Goal: Information Seeking & Learning: Learn about a topic

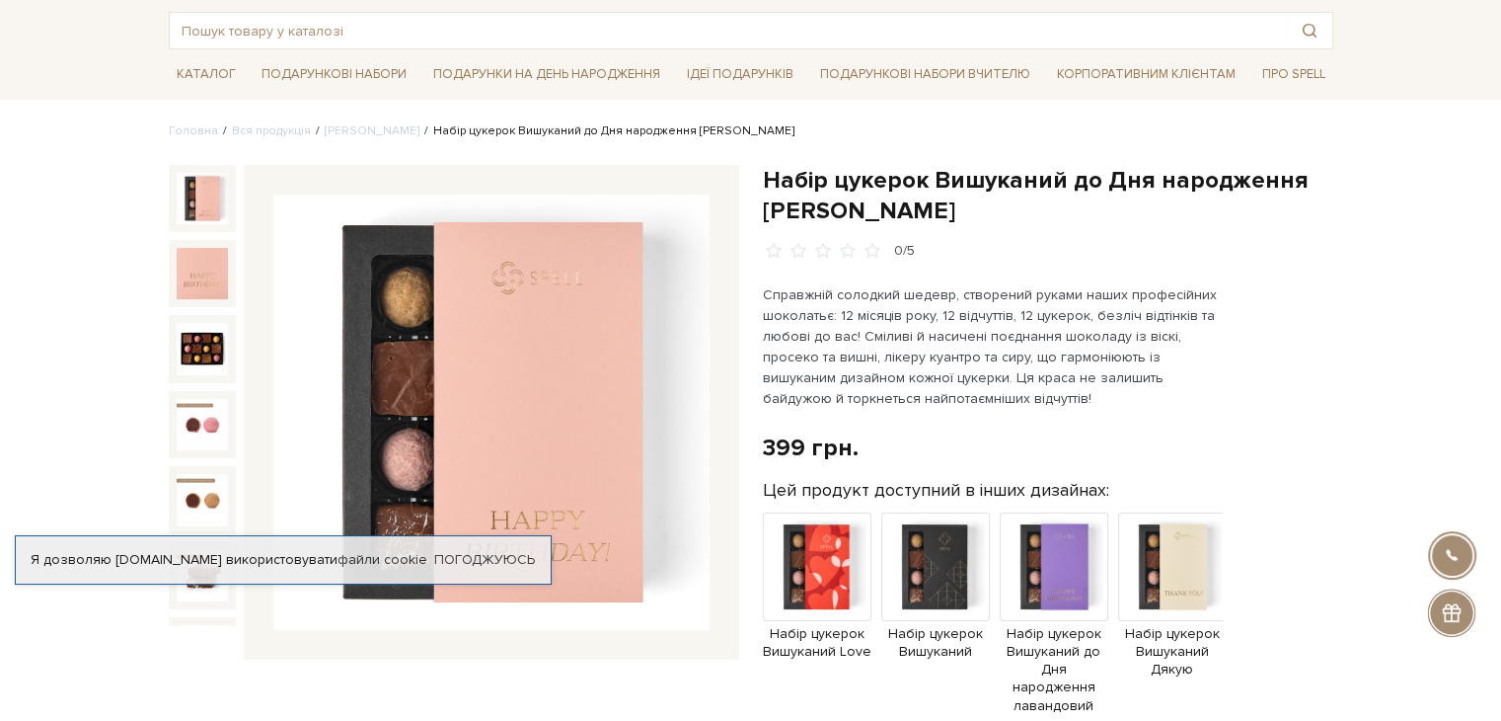
scroll to position [99, 0]
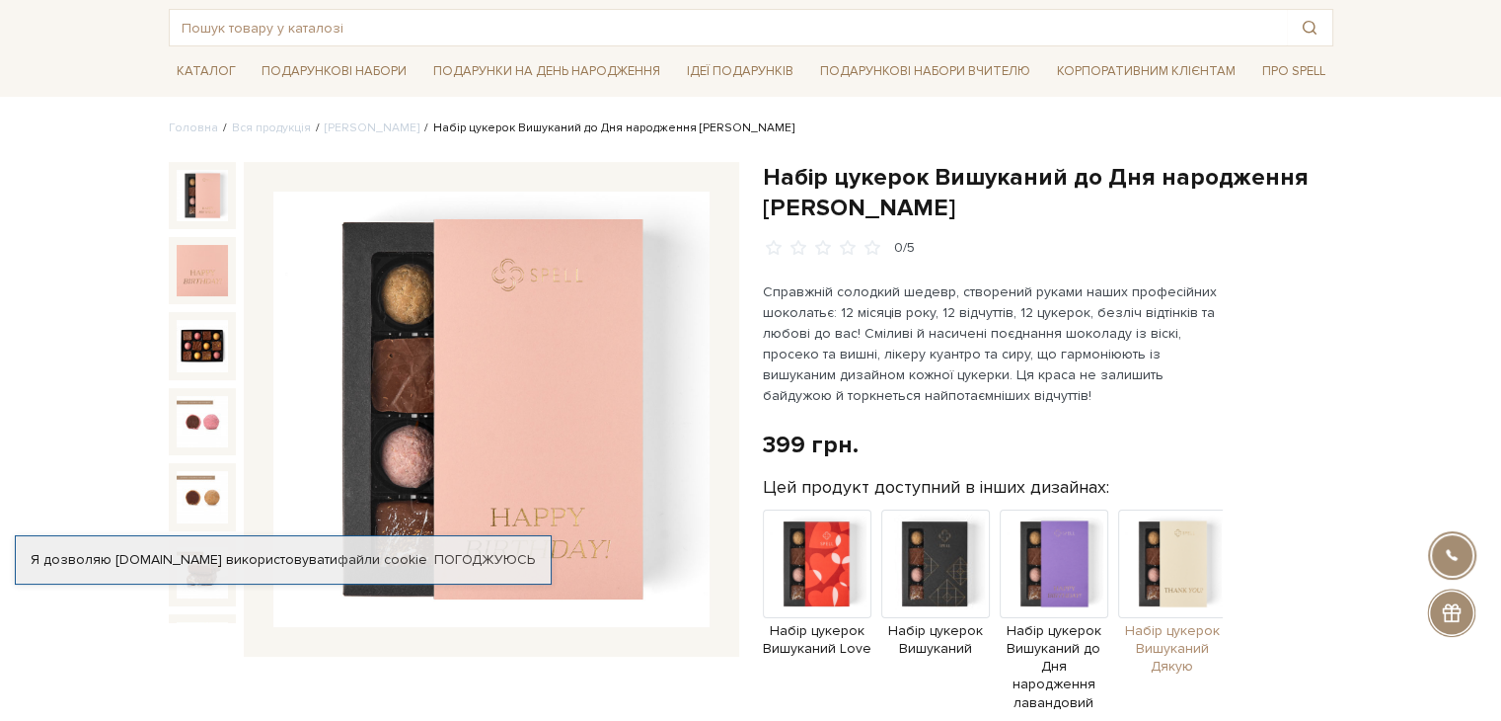
click at [1159, 601] on img at bounding box center [1172, 563] width 109 height 109
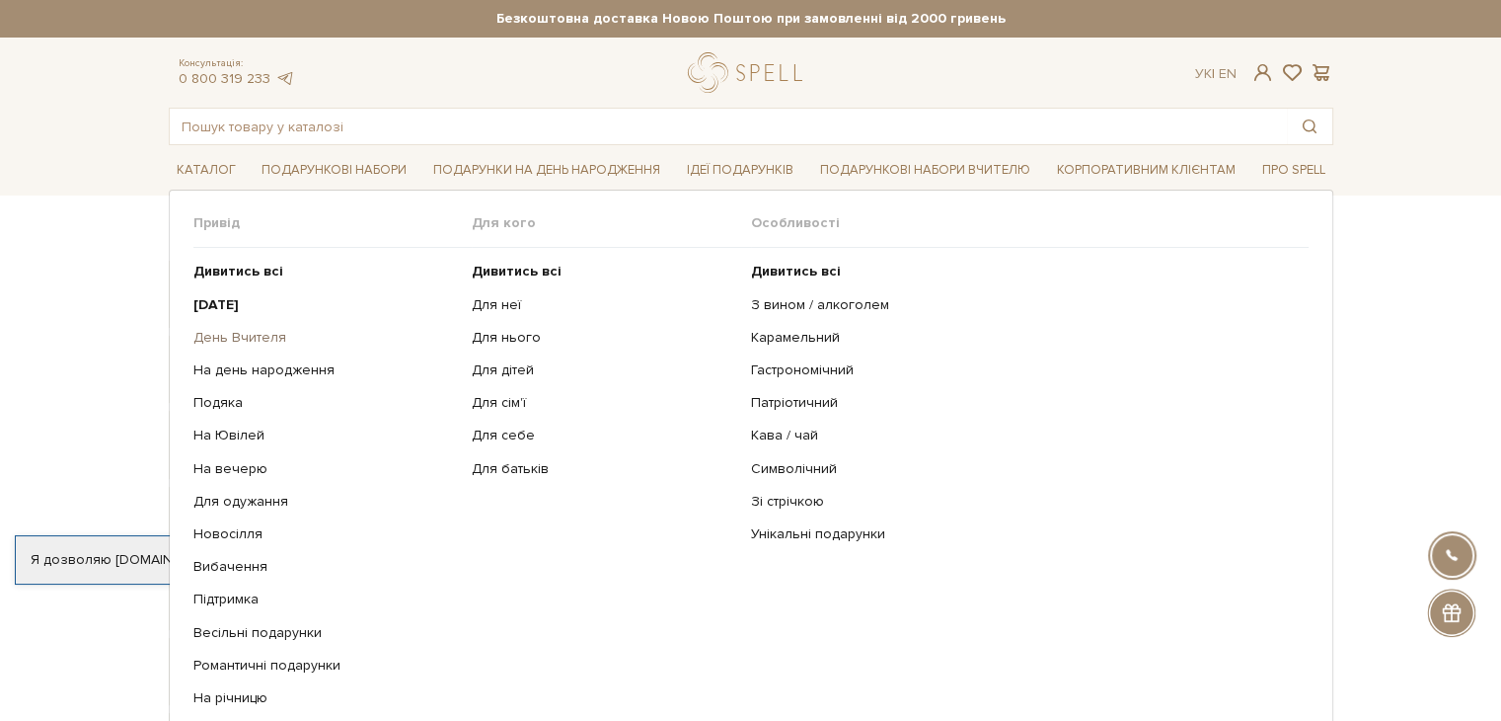
click at [244, 337] on link "День Вчителя" at bounding box center [325, 338] width 265 height 18
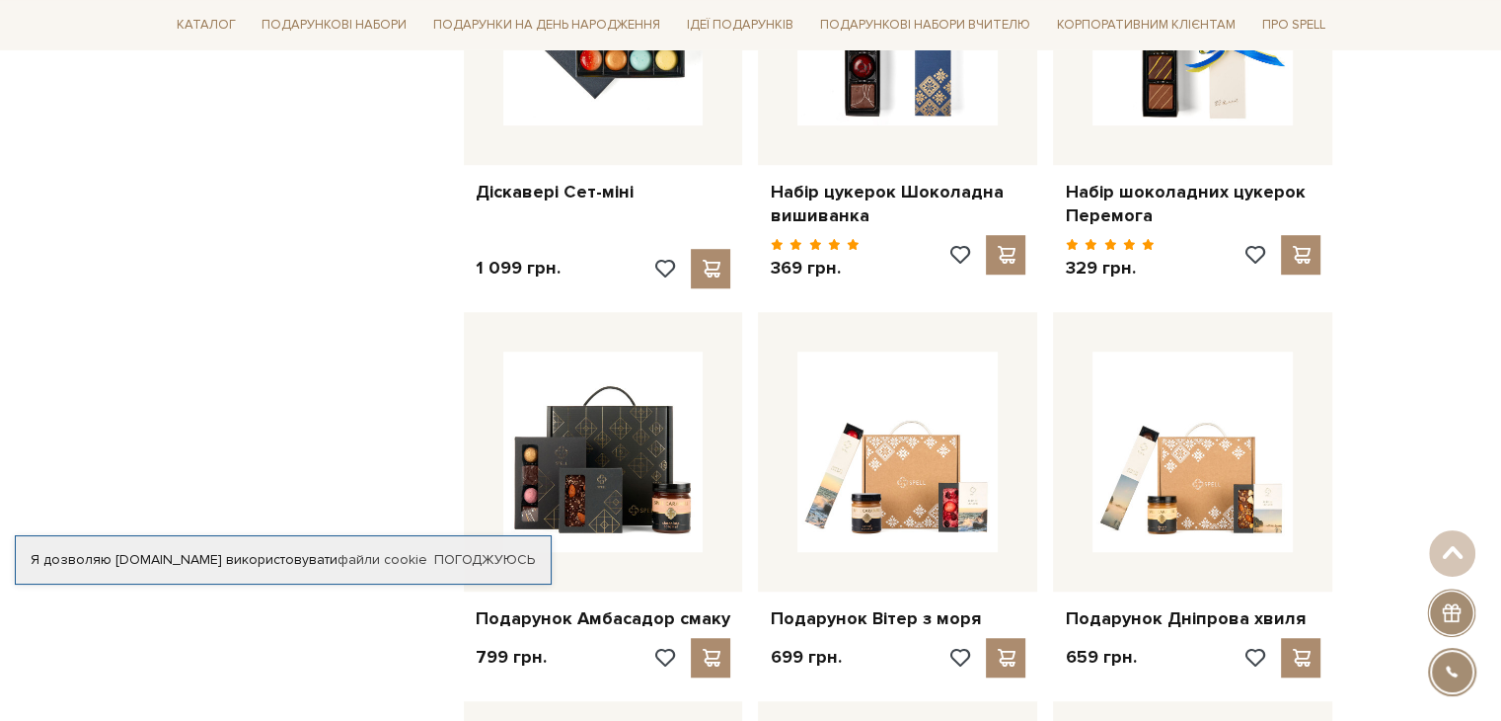
scroll to position [1382, 0]
